Goal: Book appointment/travel/reservation

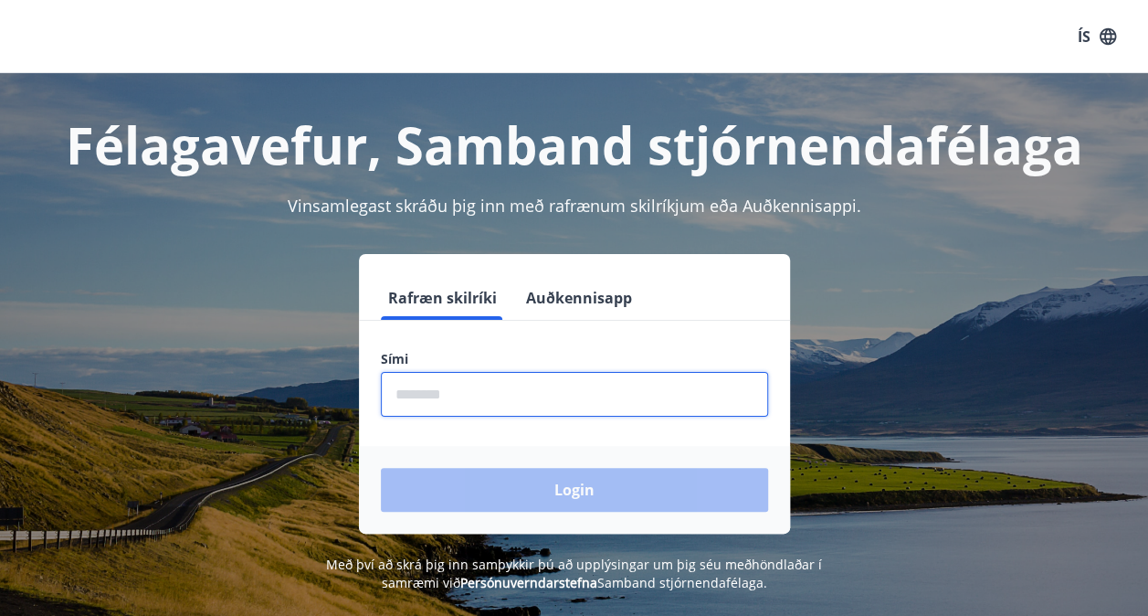
click at [473, 378] on input "phone" at bounding box center [574, 394] width 387 height 45
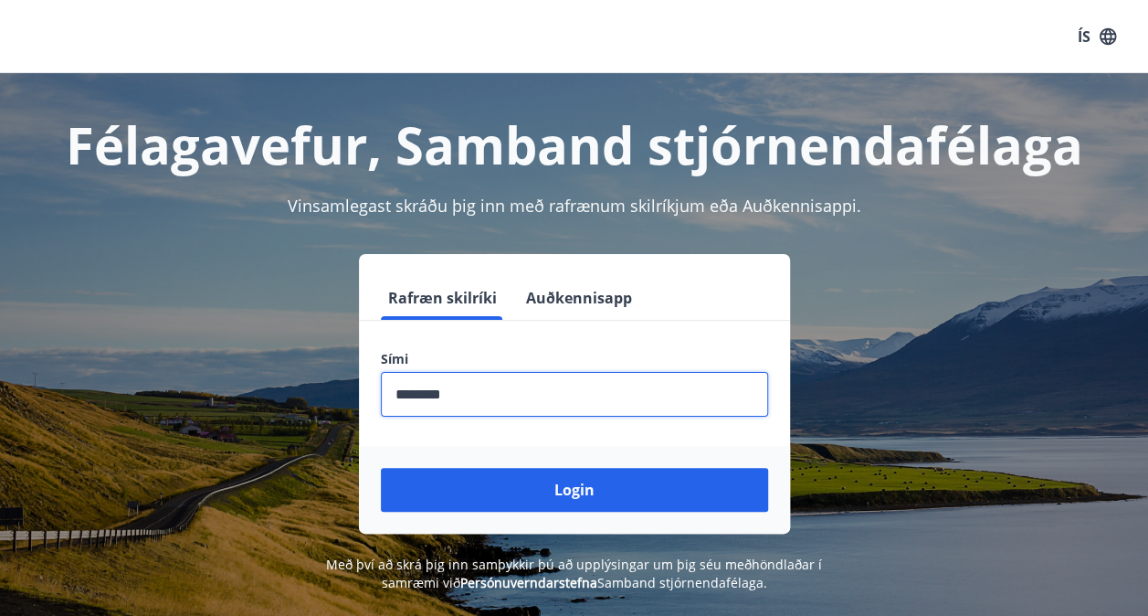
type input "********"
click at [381, 468] on button "Login" at bounding box center [574, 490] width 387 height 44
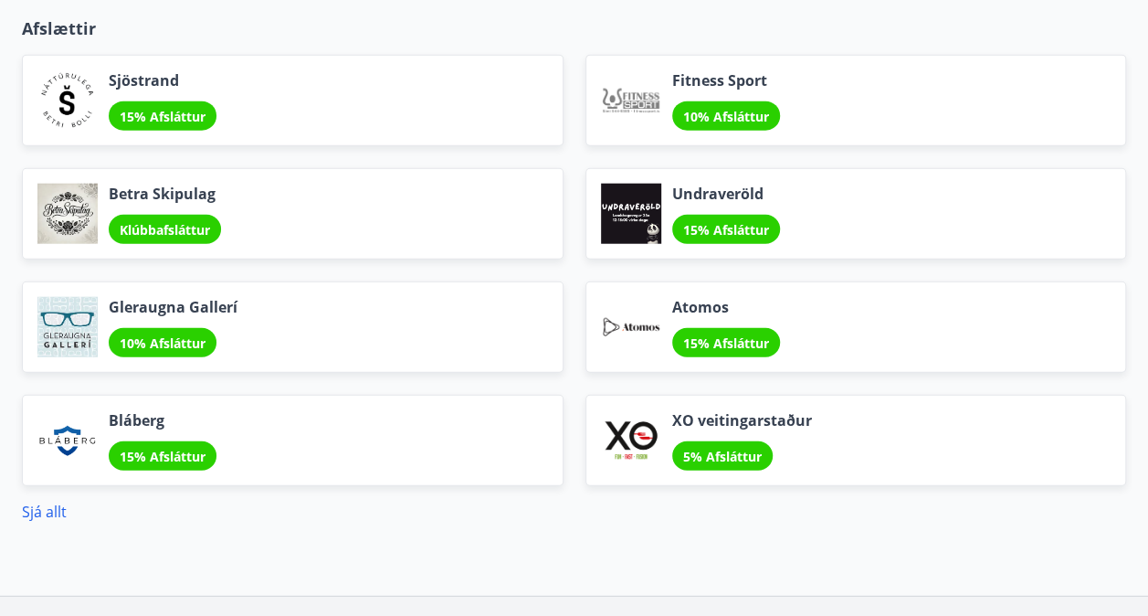
scroll to position [2192, 0]
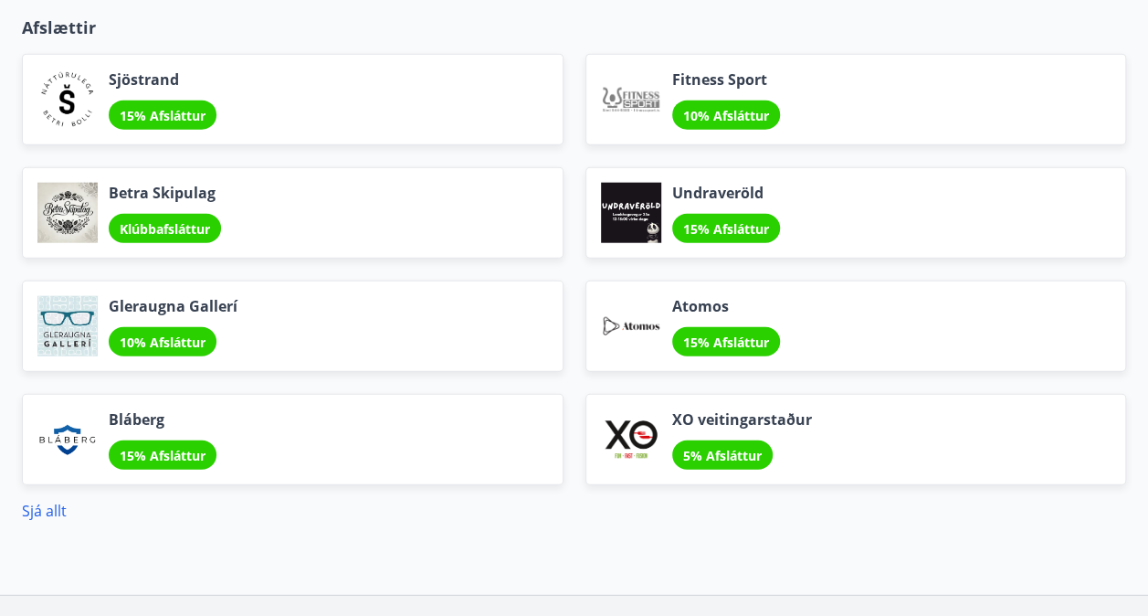
click at [218, 298] on span "Gleraugna Gallerí" at bounding box center [173, 306] width 129 height 20
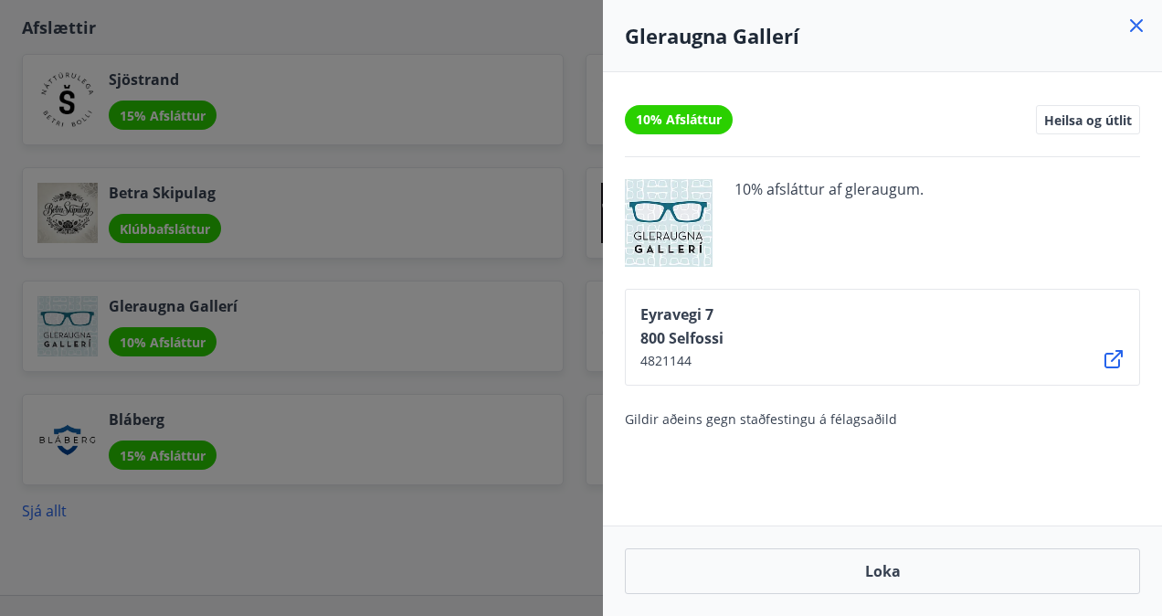
click at [1140, 29] on icon at bounding box center [1136, 25] width 13 height 13
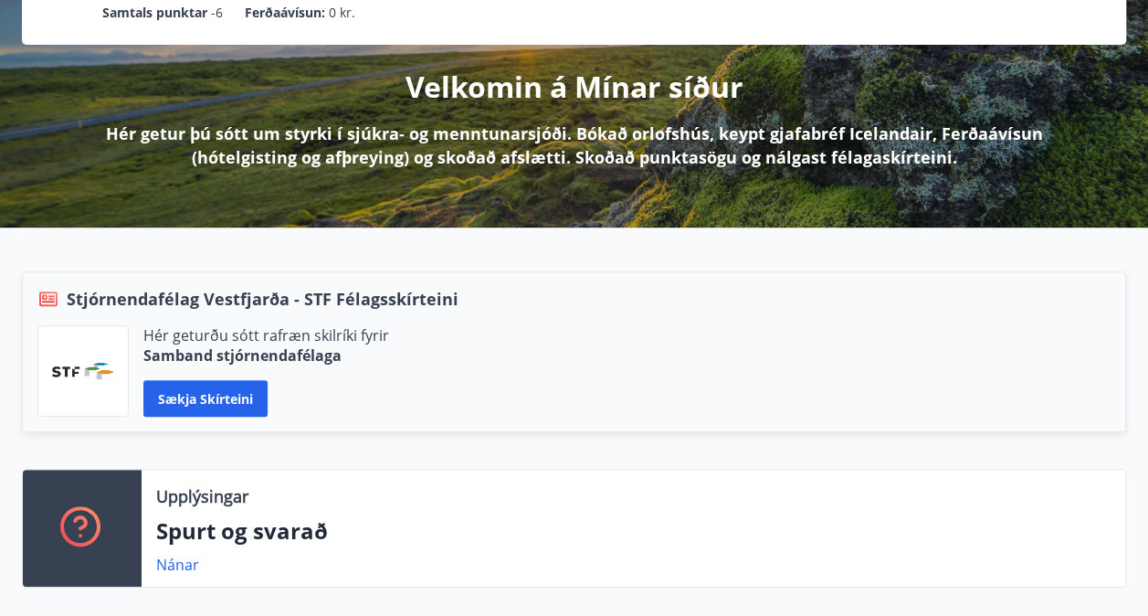
scroll to position [0, 0]
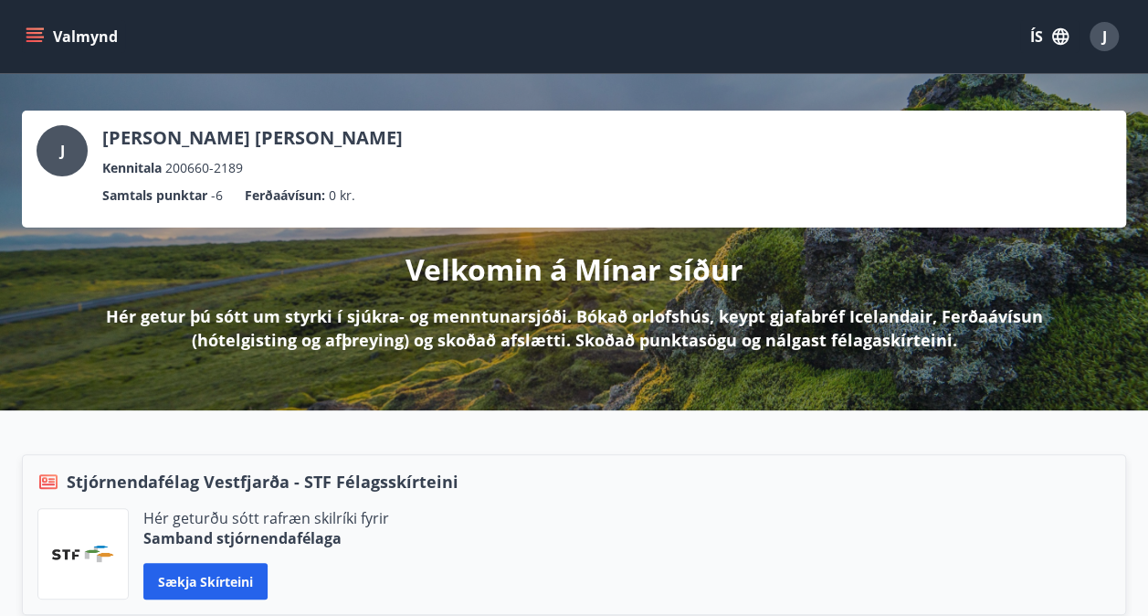
click at [34, 34] on icon "menu" at bounding box center [35, 36] width 18 height 18
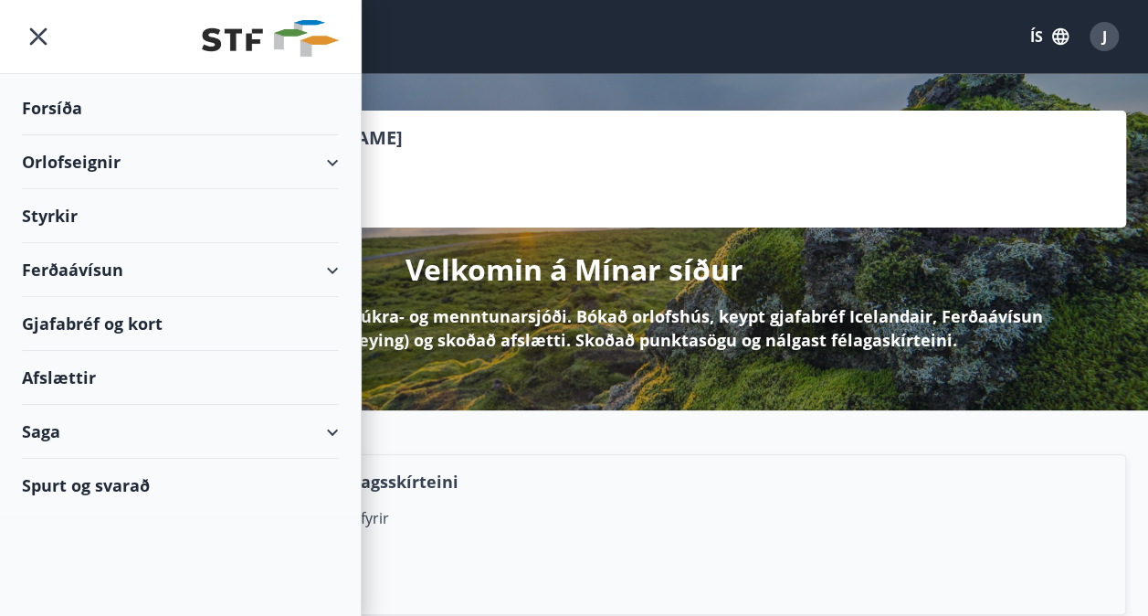
click at [100, 166] on div "Orlofseignir" at bounding box center [180, 162] width 317 height 54
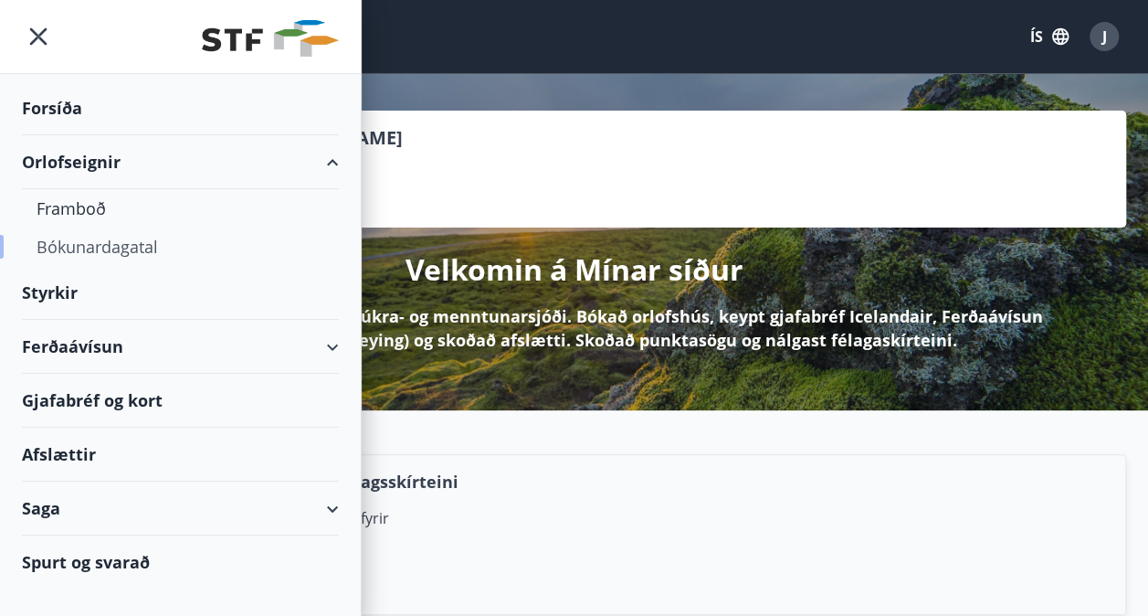
click at [106, 239] on div "Bókunardagatal" at bounding box center [181, 246] width 288 height 38
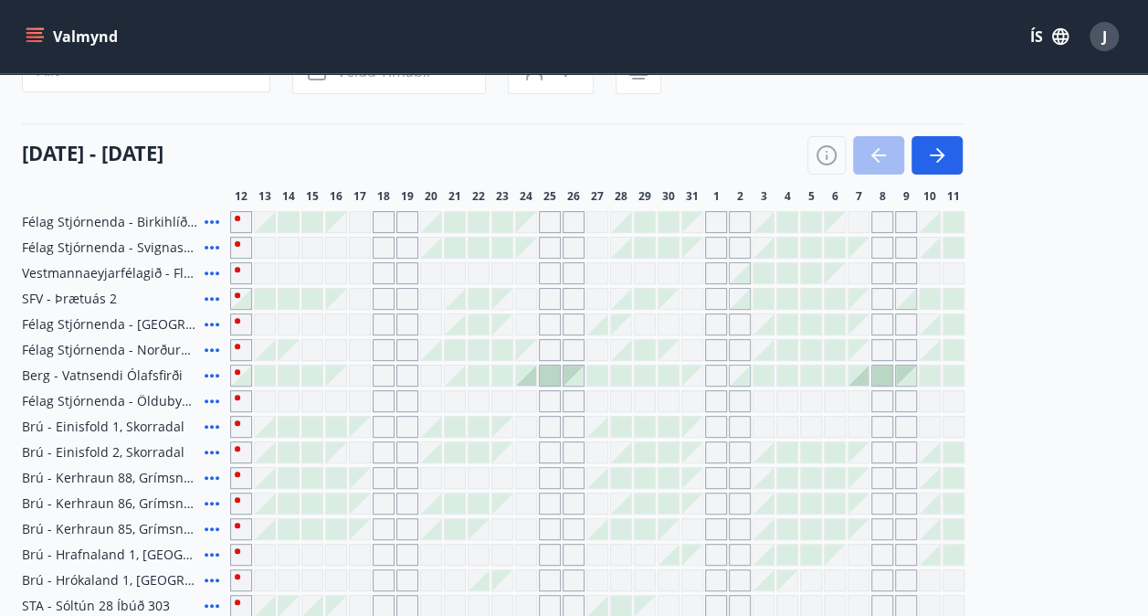
scroll to position [91, 0]
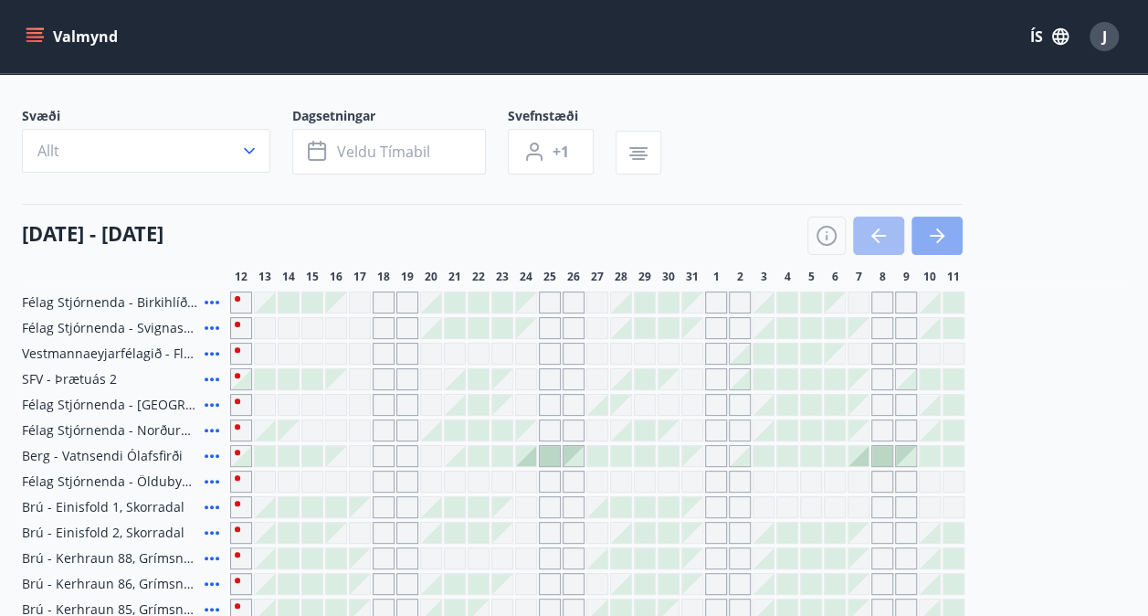
click at [922, 228] on button "button" at bounding box center [937, 235] width 51 height 38
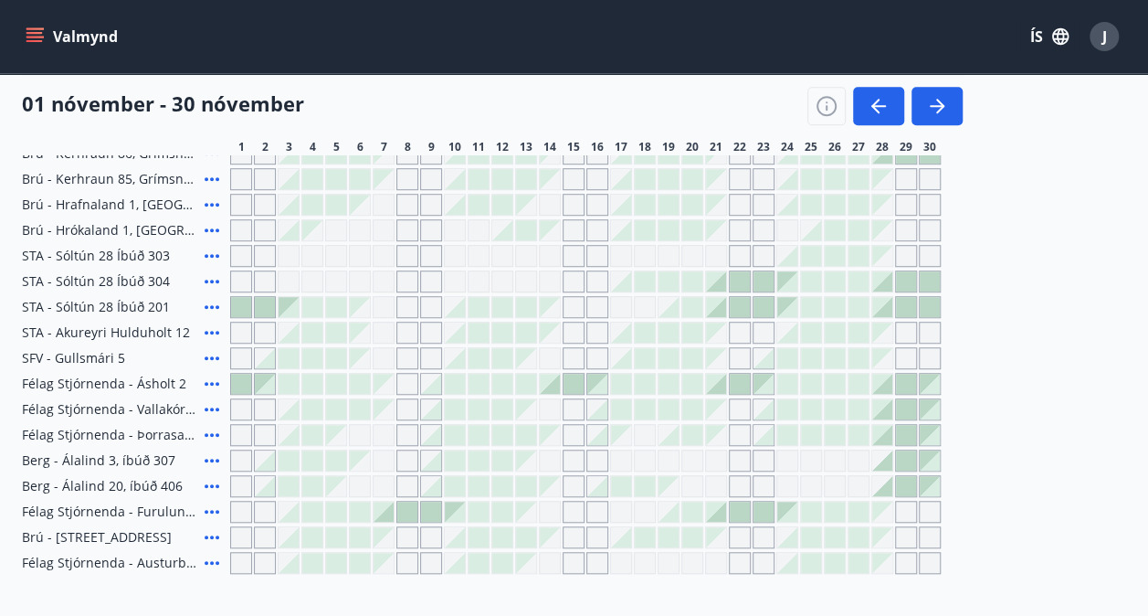
scroll to position [613, 0]
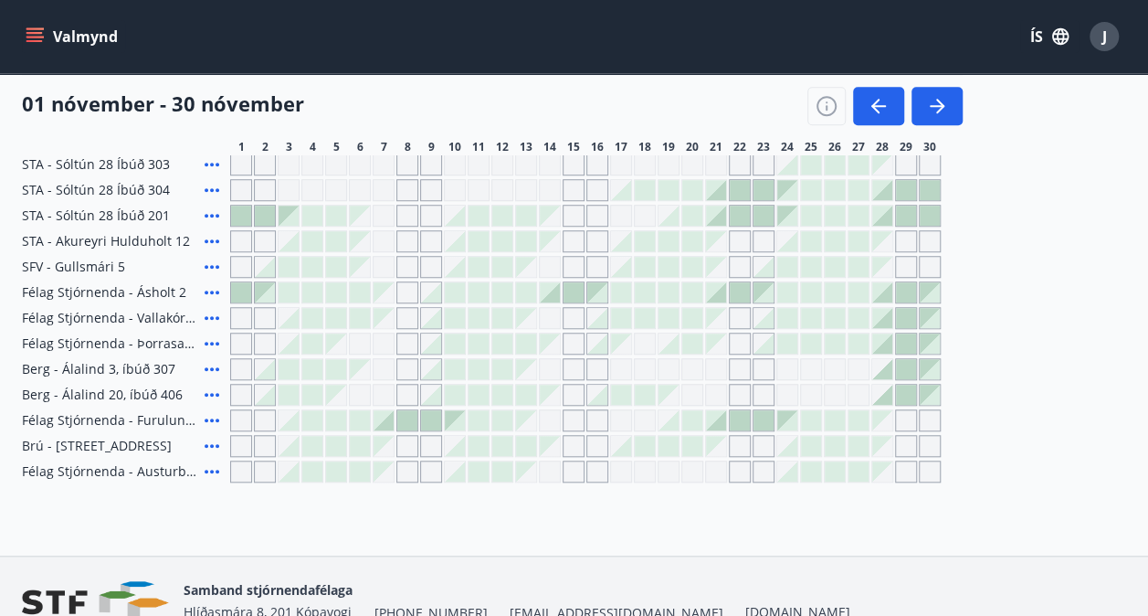
click at [272, 294] on div at bounding box center [265, 292] width 20 height 20
click at [364, 294] on div at bounding box center [360, 292] width 20 height 20
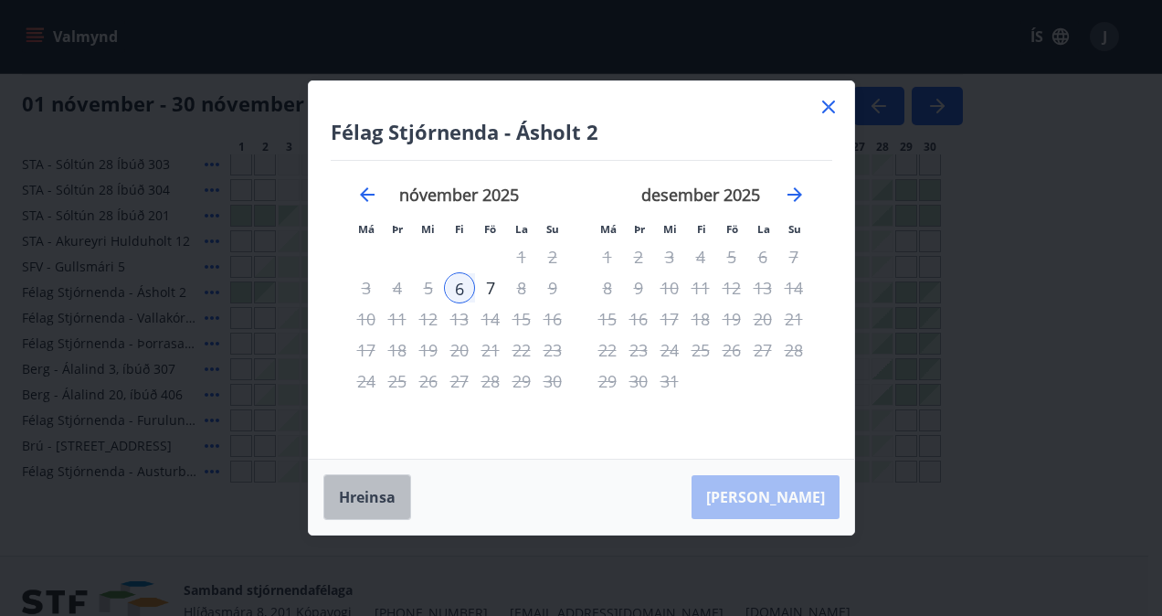
click at [374, 493] on button "Hreinsa" at bounding box center [367, 497] width 88 height 46
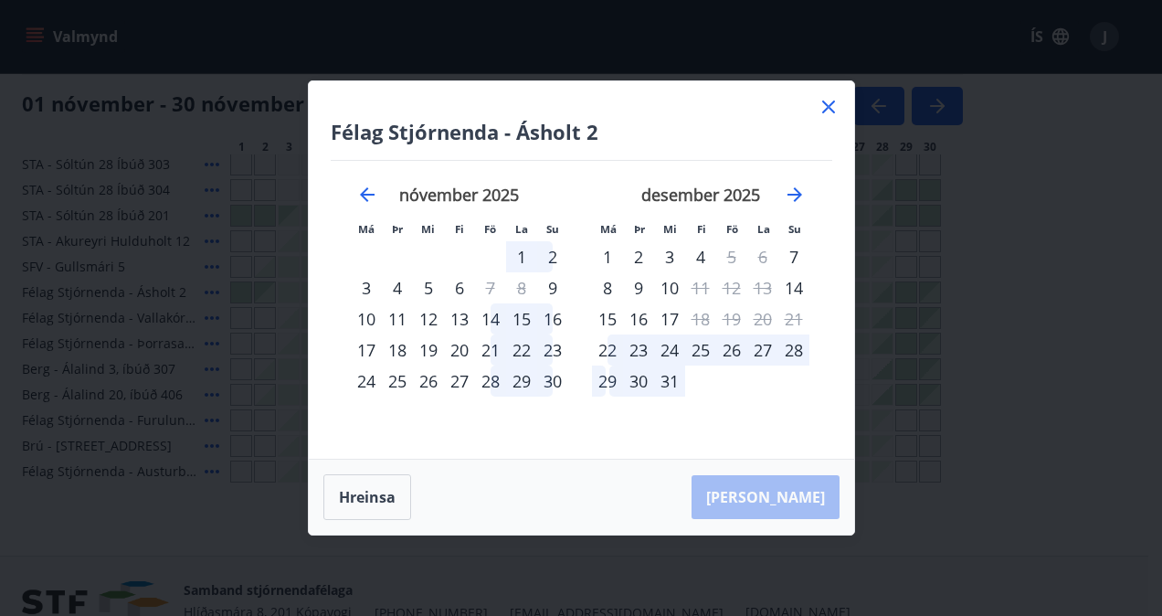
click at [826, 106] on icon at bounding box center [828, 106] width 13 height 13
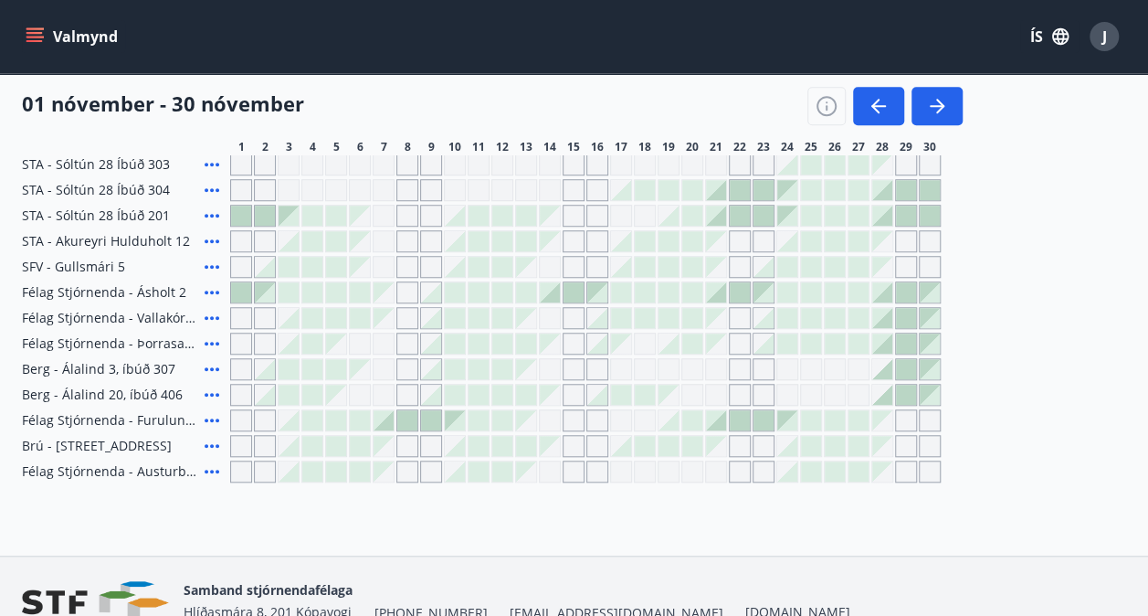
click at [274, 267] on div at bounding box center [265, 267] width 20 height 20
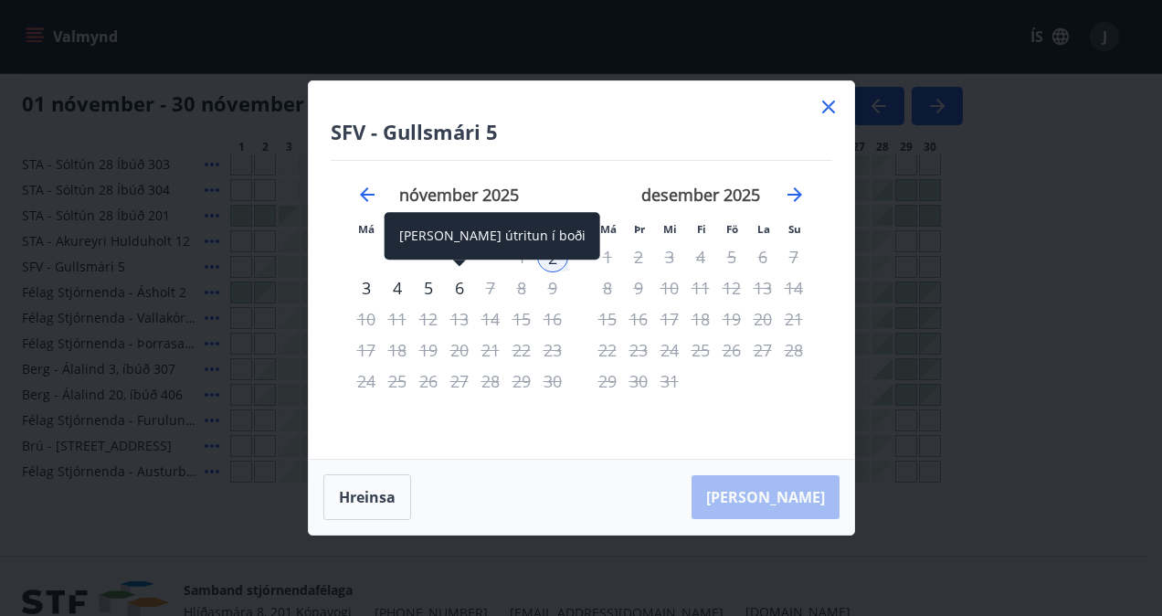
click at [460, 285] on div "6" at bounding box center [459, 287] width 31 height 31
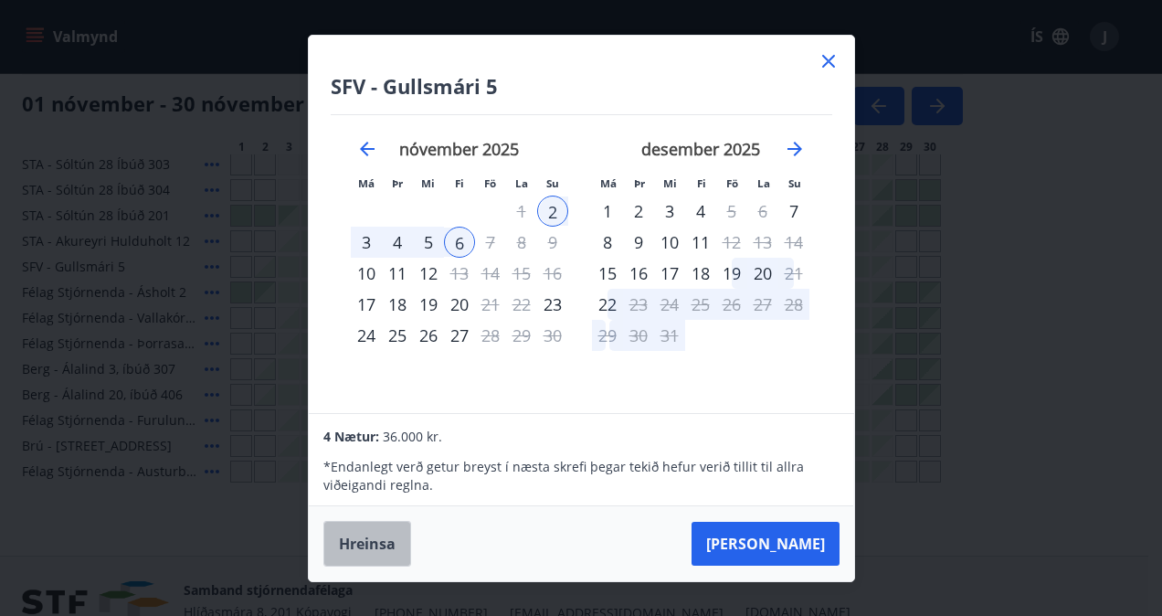
click at [358, 544] on button "Hreinsa" at bounding box center [367, 544] width 88 height 46
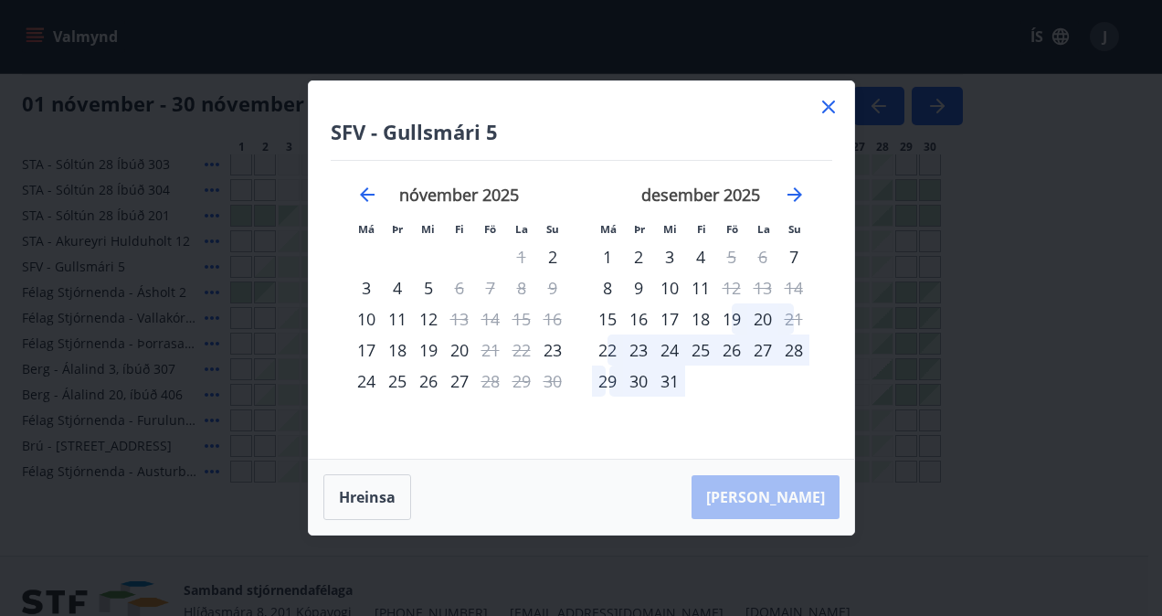
click at [827, 101] on icon at bounding box center [828, 107] width 22 height 22
